Goal: Download file/media

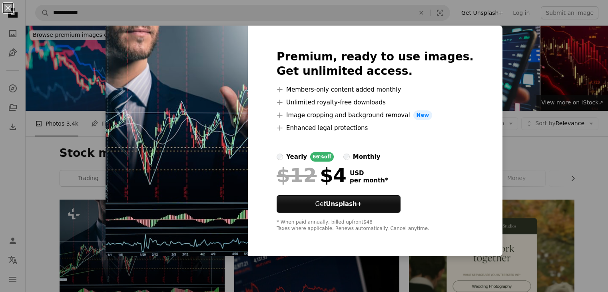
scroll to position [124, 0]
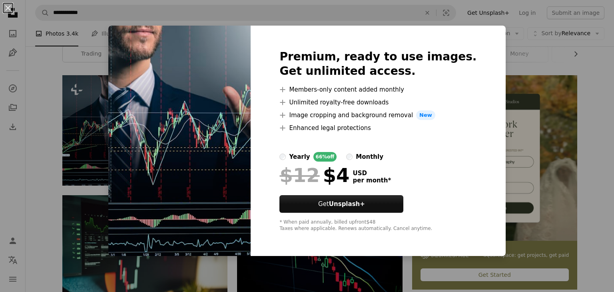
click at [558, 74] on div "An X shape Premium, ready to use images. Get unlimited access. A plus sign Memb…" at bounding box center [307, 146] width 614 height 292
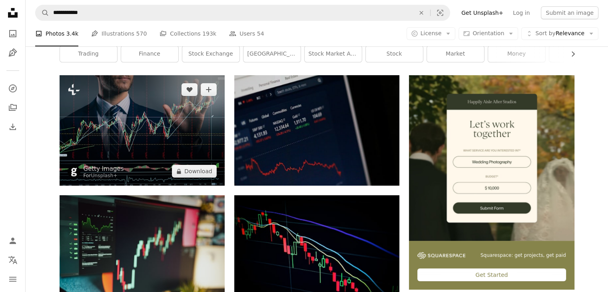
click at [157, 149] on img at bounding box center [142, 130] width 165 height 110
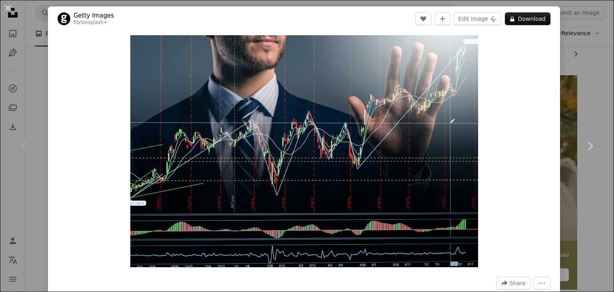
click at [594, 83] on div "An X shape Chevron left Chevron right Getty Images For Unsplash+ A heart A plus…" at bounding box center [307, 146] width 614 height 292
